Goal: Transaction & Acquisition: Register for event/course

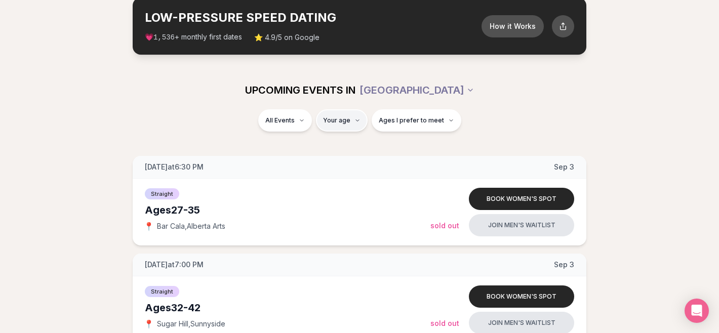
scroll to position [56, 0]
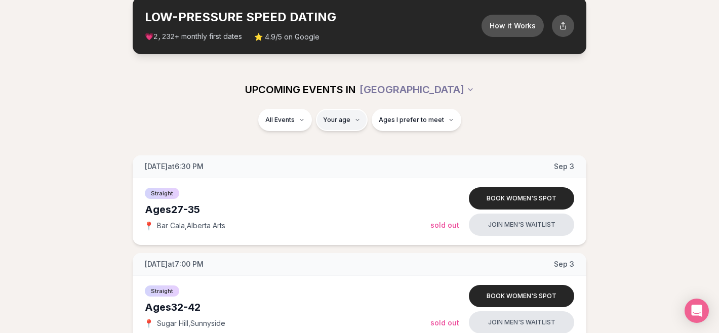
type input "**"
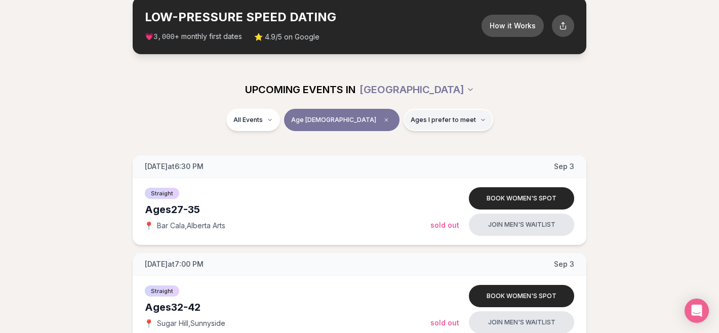
click at [429, 118] on span "Ages I prefer to meet" at bounding box center [443, 120] width 65 height 8
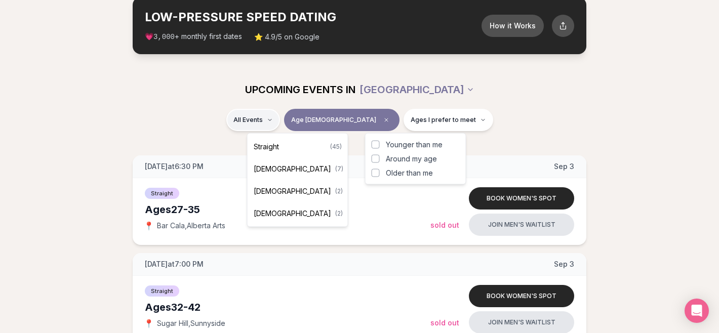
click at [284, 147] on div "Straight ( 45 )" at bounding box center [298, 147] width 96 height 22
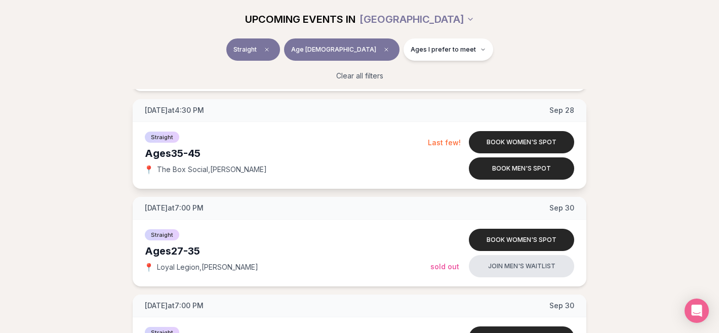
scroll to position [1789, 0]
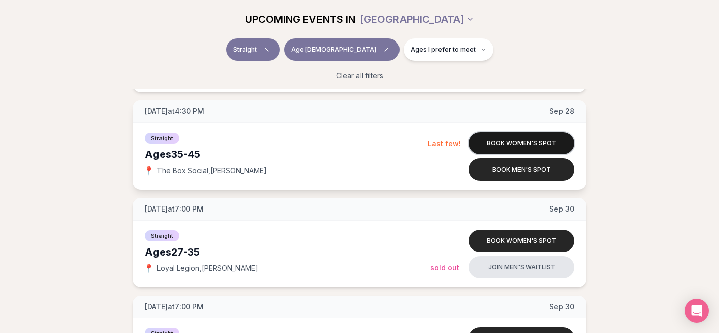
click at [516, 142] on button "Book women's spot" at bounding box center [521, 143] width 105 height 22
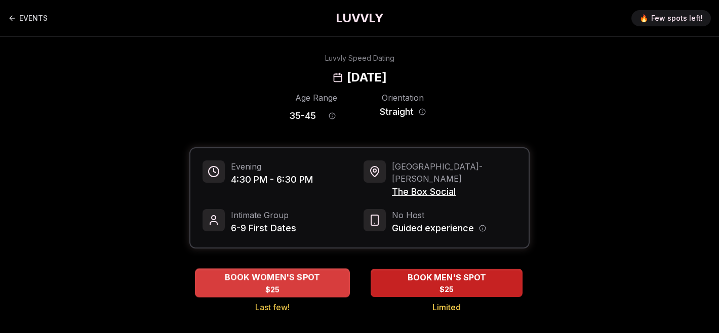
click at [303, 274] on div "BOOK WOMEN'S SPOT $25" at bounding box center [272, 283] width 155 height 28
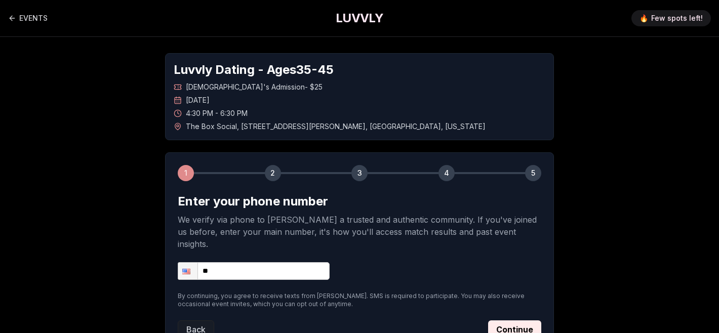
click at [276, 262] on input "**" at bounding box center [254, 271] width 152 height 18
type input "**********"
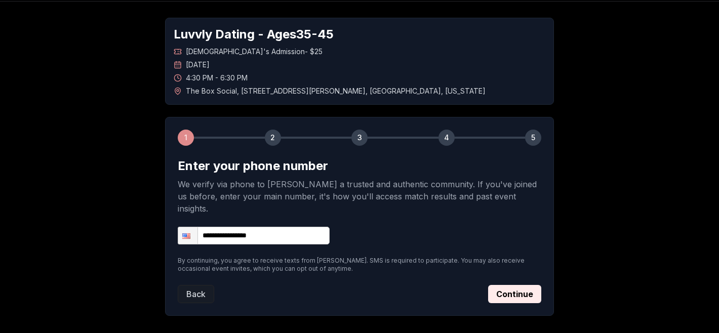
scroll to position [50, 0]
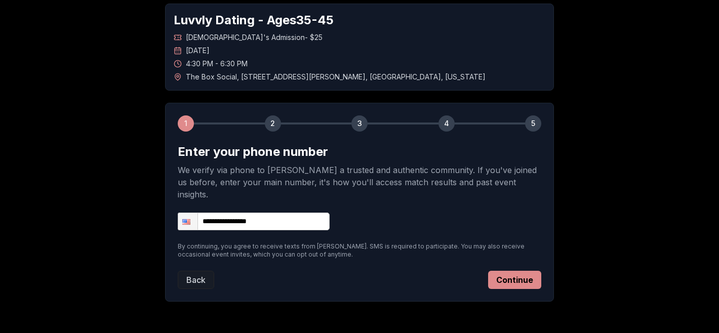
click at [522, 271] on button "Continue" at bounding box center [514, 280] width 53 height 18
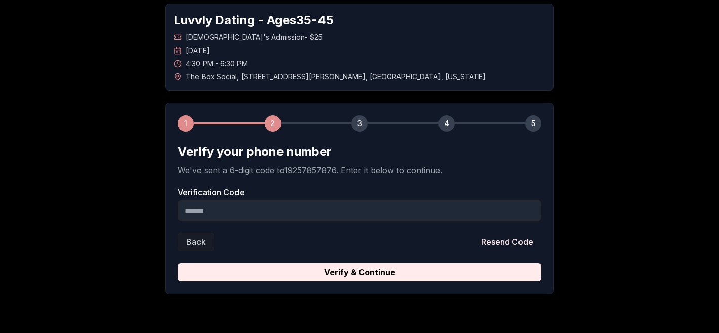
click at [317, 212] on input "Verification Code" at bounding box center [360, 211] width 364 height 20
click at [297, 207] on input "Verification Code" at bounding box center [360, 211] width 364 height 20
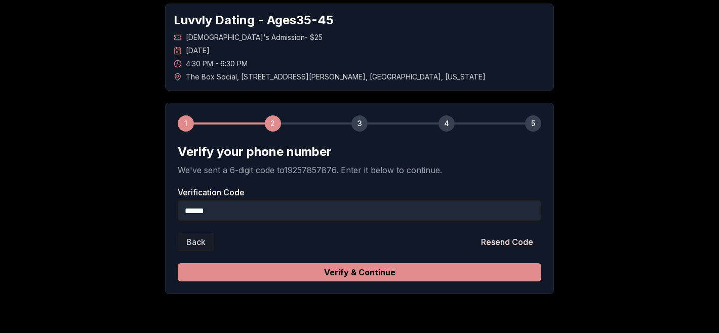
type input "******"
click at [362, 265] on button "Verify & Continue" at bounding box center [360, 272] width 364 height 18
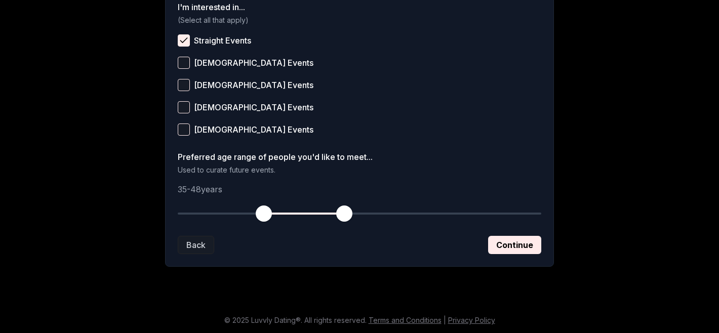
scroll to position [430, 0]
click at [506, 246] on button "Continue" at bounding box center [514, 244] width 53 height 18
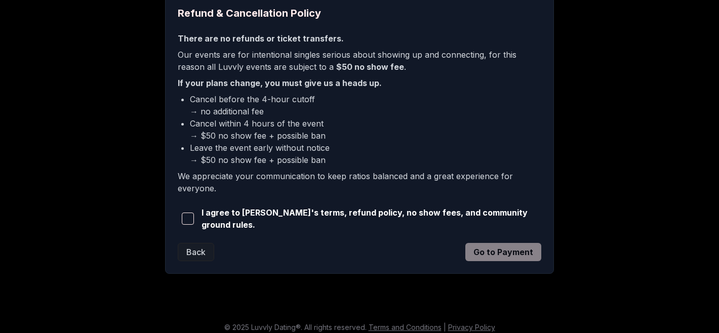
scroll to position [265, 0]
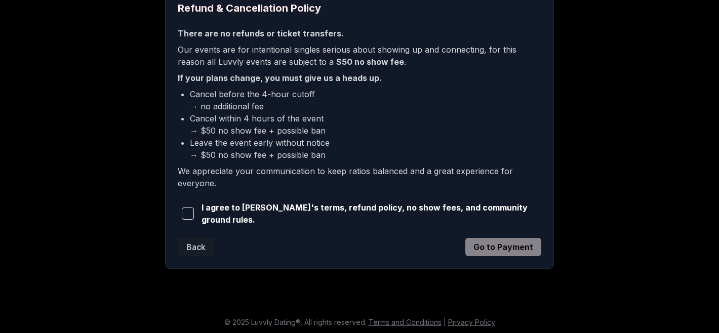
click at [191, 216] on span "button" at bounding box center [188, 214] width 12 height 12
click at [497, 241] on button "Go to Payment" at bounding box center [503, 247] width 76 height 18
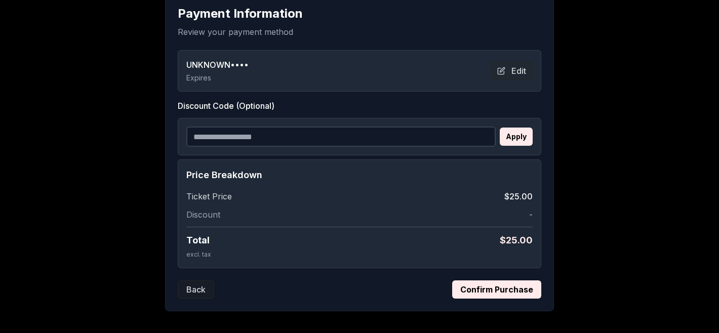
scroll to position [133, 0]
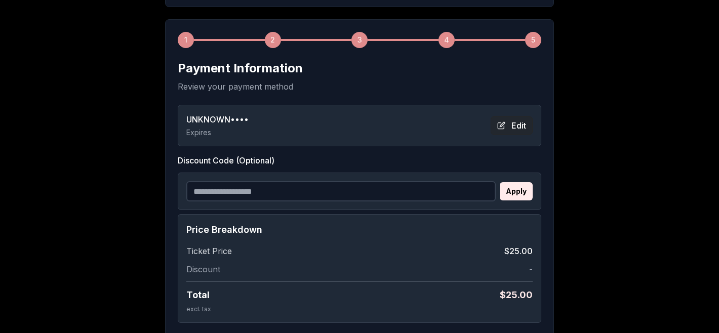
click at [505, 128] on button "Edit" at bounding box center [512, 125] width 42 height 18
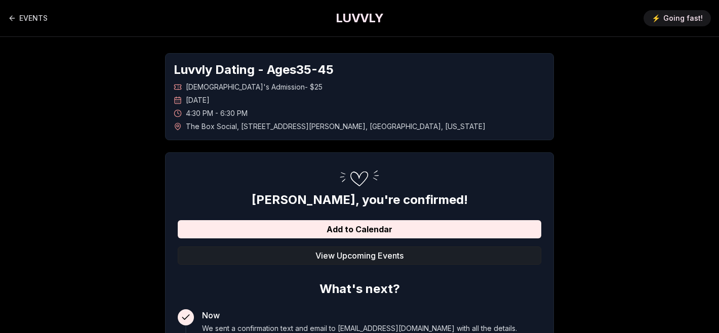
click at [303, 255] on button "View Upcoming Events" at bounding box center [360, 256] width 364 height 18
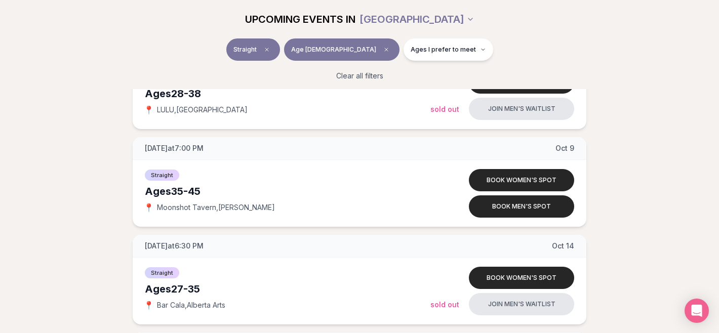
scroll to position [2731, 0]
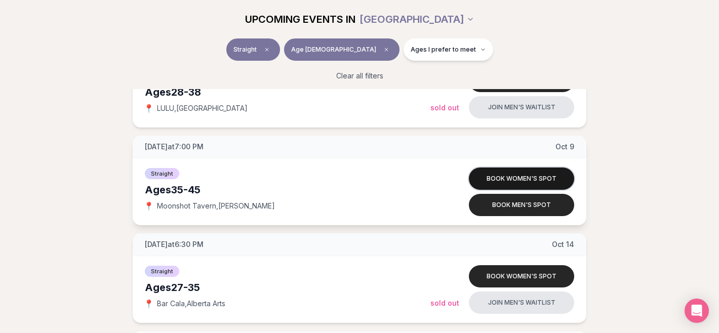
click at [523, 175] on button "Book women's spot" at bounding box center [521, 179] width 105 height 22
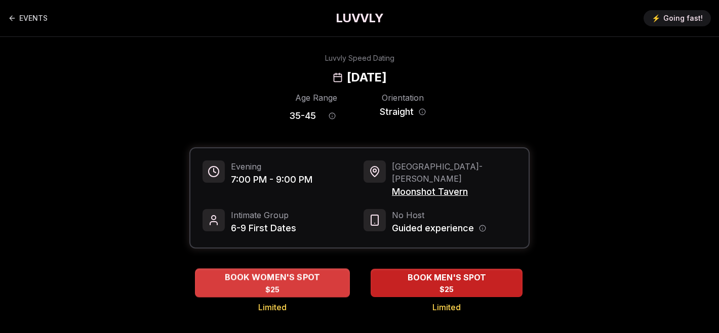
click at [312, 271] on span "BOOK WOMEN'S SPOT" at bounding box center [273, 277] width 100 height 12
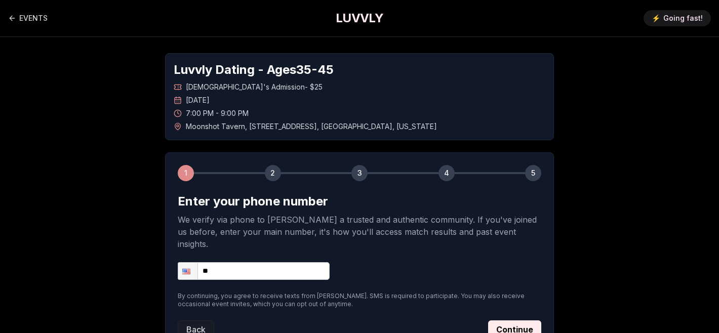
scroll to position [73, 0]
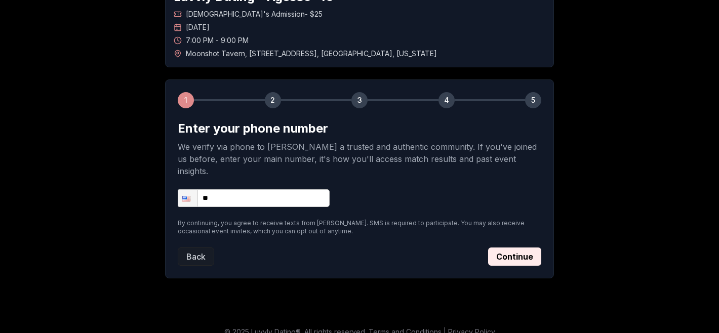
click at [292, 192] on input "**" at bounding box center [254, 198] width 152 height 18
type input "**********"
click at [518, 249] on button "Continue" at bounding box center [514, 257] width 53 height 18
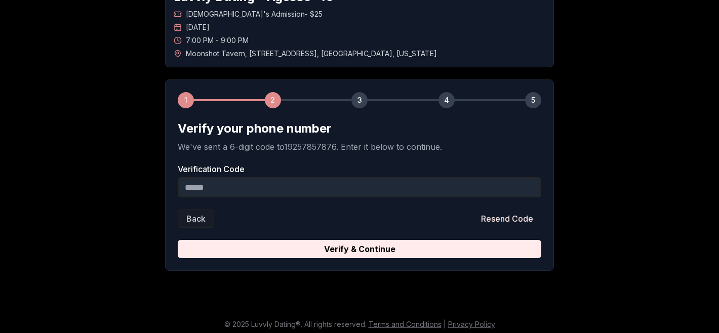
click at [374, 185] on input "Verification Code" at bounding box center [360, 187] width 364 height 20
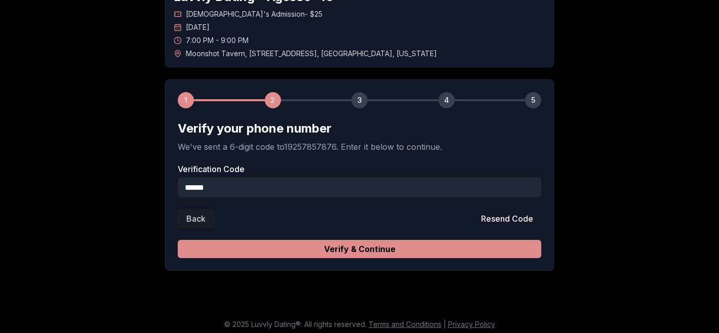
type input "******"
click at [366, 252] on button "Verify & Continue" at bounding box center [360, 249] width 364 height 18
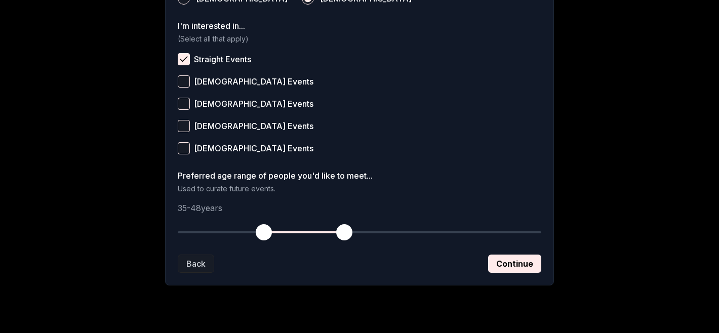
scroll to position [430, 0]
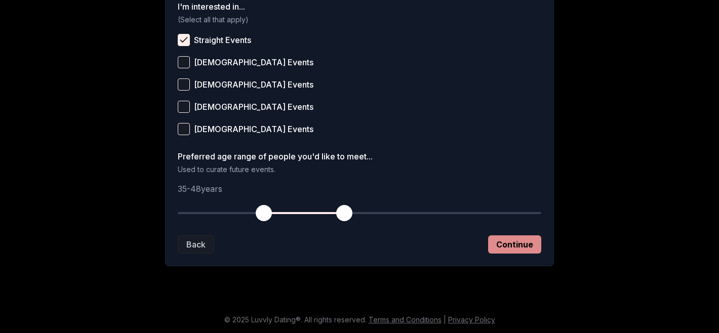
click at [519, 245] on button "Continue" at bounding box center [514, 244] width 53 height 18
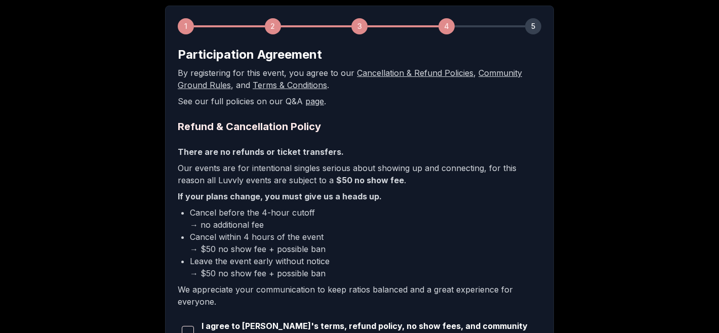
scroll to position [266, 0]
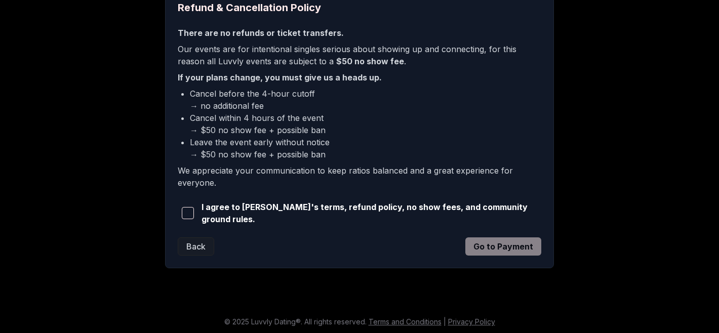
click at [191, 212] on span "button" at bounding box center [188, 213] width 12 height 12
click at [505, 243] on button "Go to Payment" at bounding box center [503, 247] width 76 height 18
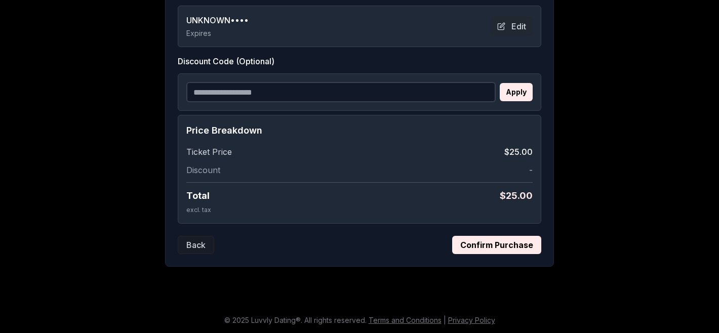
scroll to position [233, 0]
click at [470, 246] on button "Confirm Purchase" at bounding box center [496, 244] width 89 height 18
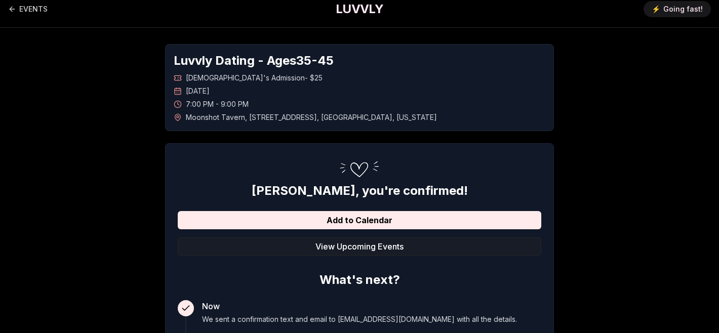
scroll to position [0, 0]
